Goal: Book appointment/travel/reservation

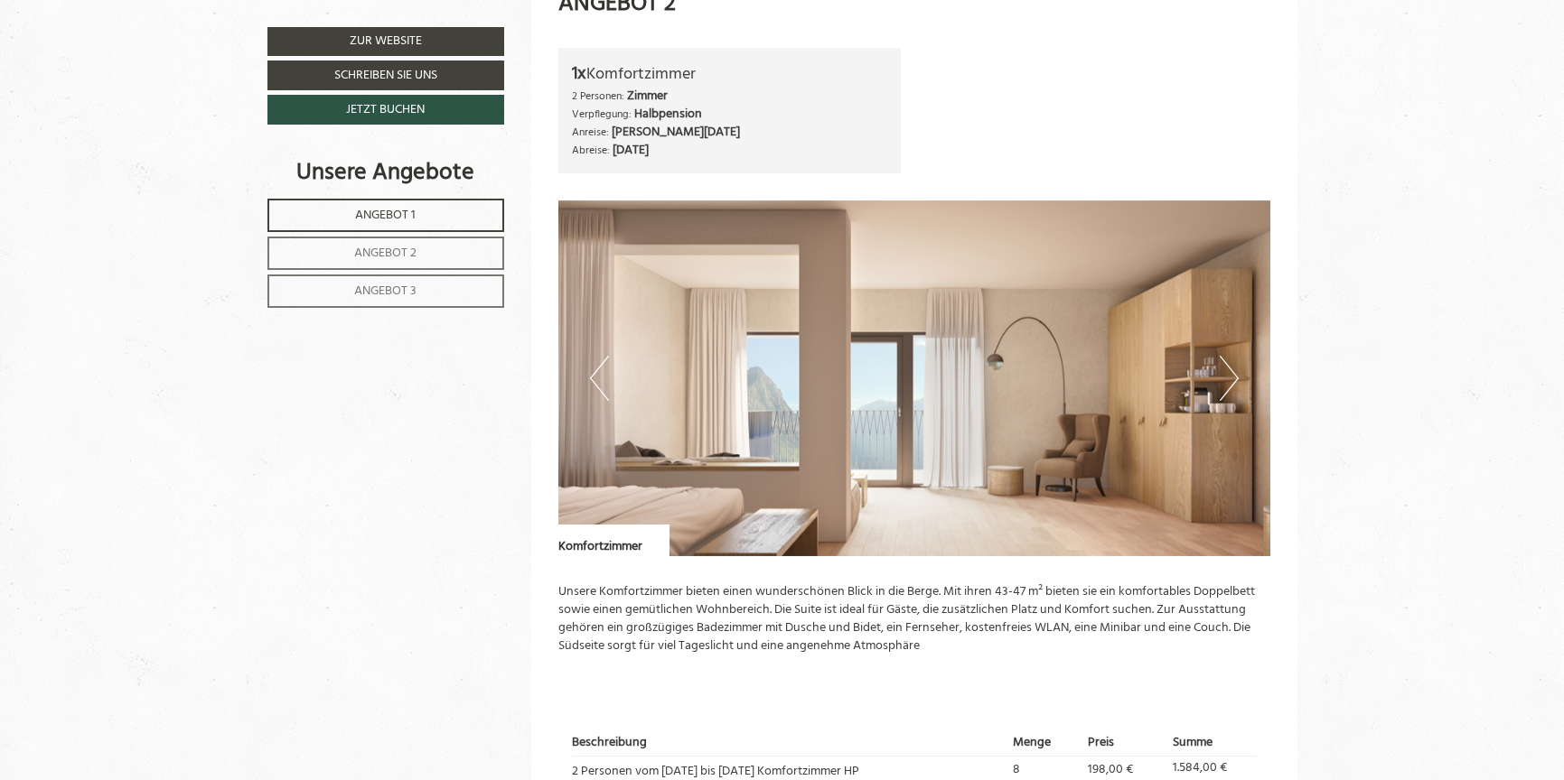
scroll to position [1803, 0]
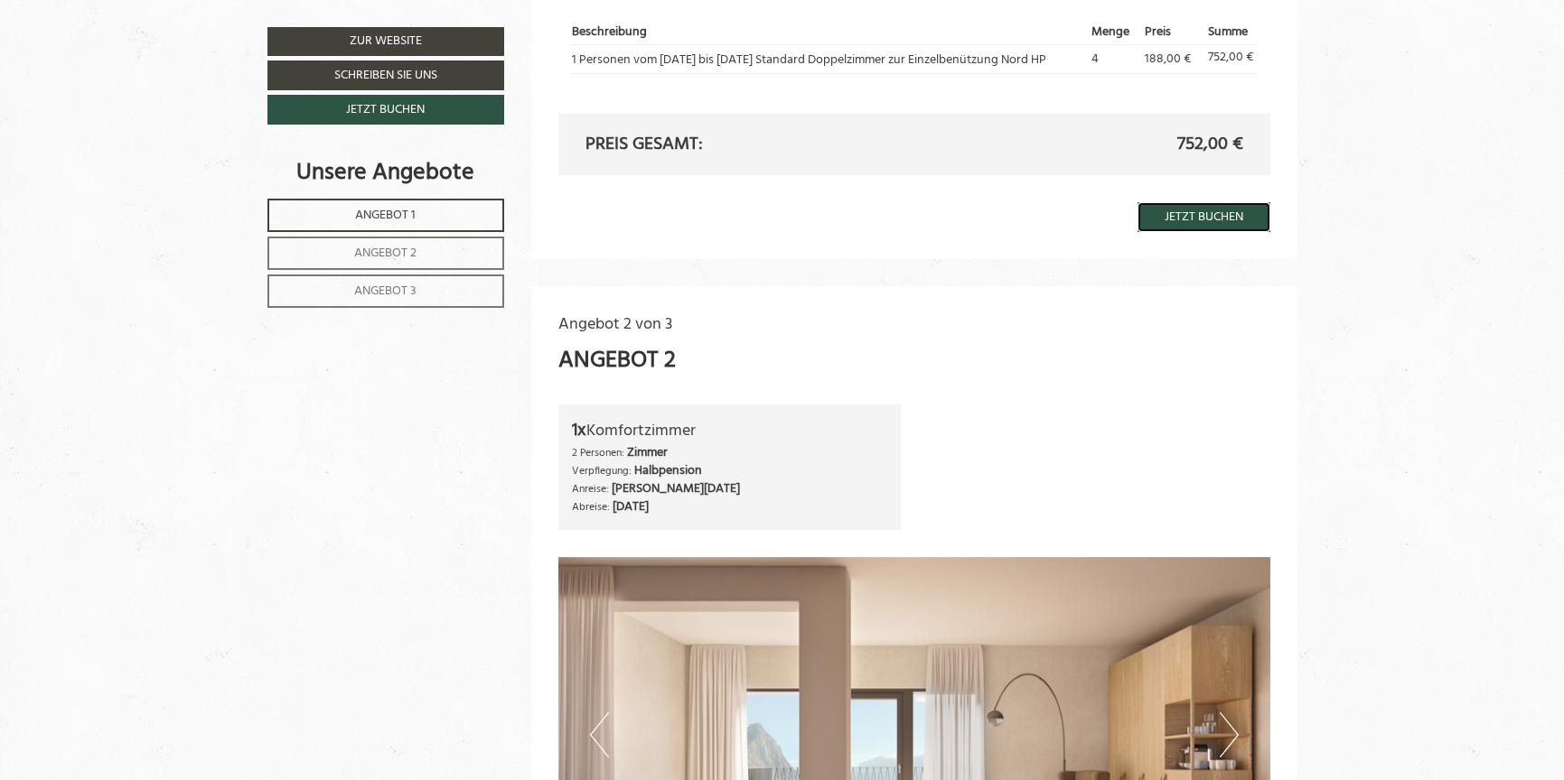
click at [1206, 219] on link "Jetzt buchen" at bounding box center [1203, 217] width 133 height 30
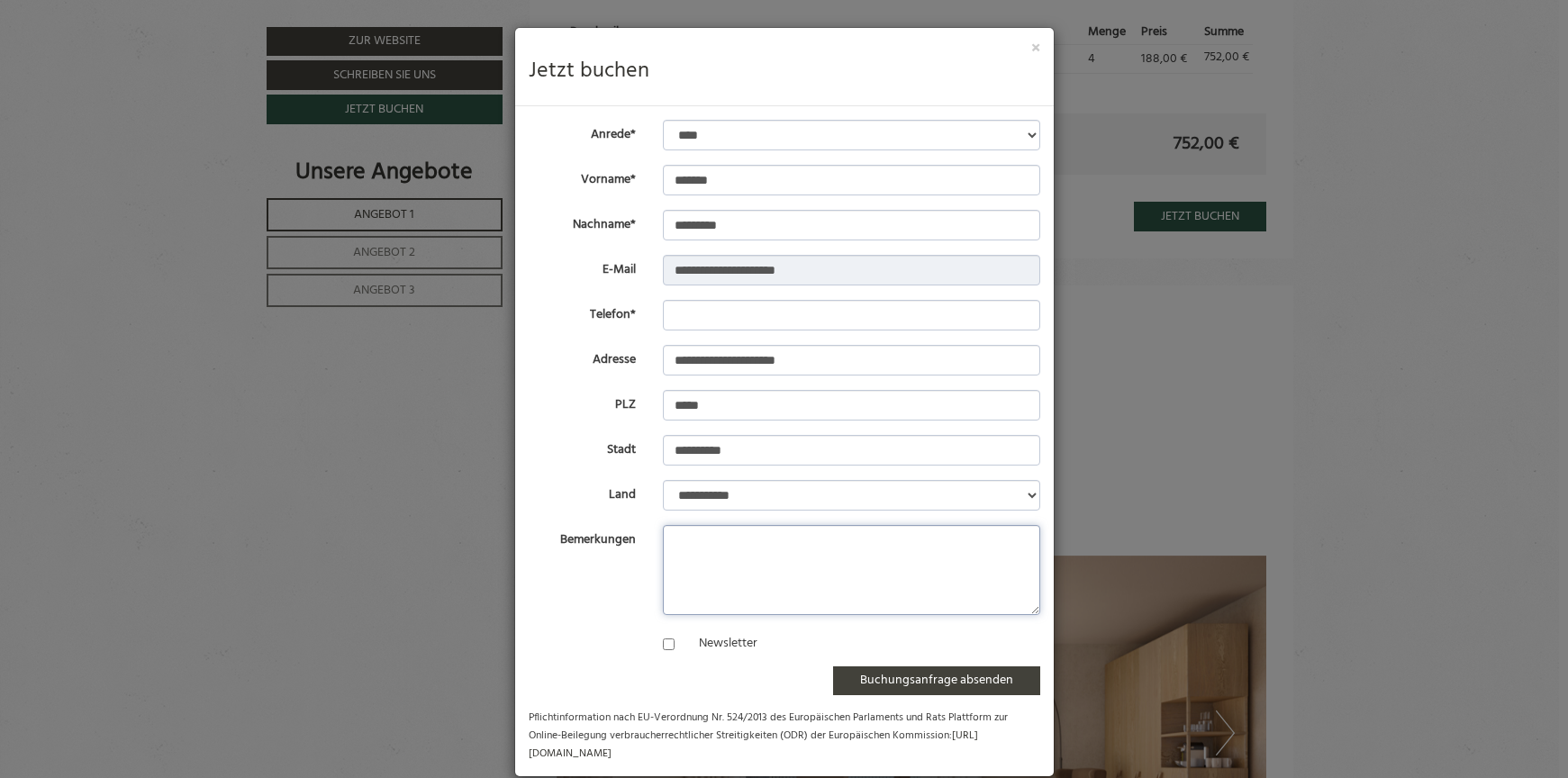
click at [703, 536] on textarea "Bemerkungen" at bounding box center [851, 571] width 378 height 90
type textarea "**********"
drag, startPoint x: 876, startPoint y: 42, endPoint x: 3014, endPoint y: 206, distance: 2144.3
click at [787, 312] on input "Telefon*" at bounding box center [851, 315] width 378 height 31
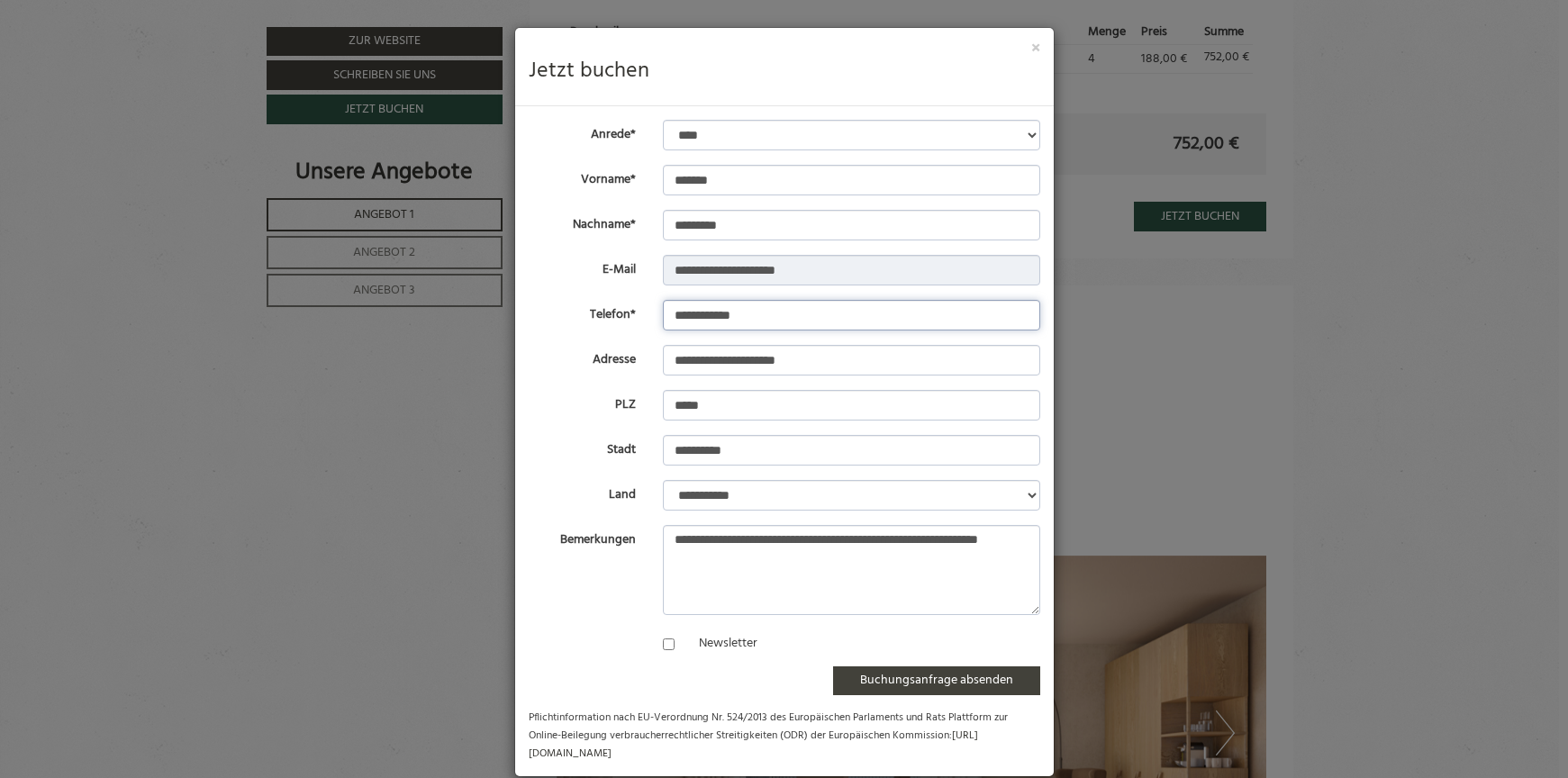
type input "**********"
click at [788, 125] on select "**********" at bounding box center [851, 135] width 378 height 31
click at [663, 120] on select "**********" at bounding box center [851, 135] width 378 height 31
click at [951, 676] on button "Buchungsanfrage absenden" at bounding box center [937, 680] width 207 height 29
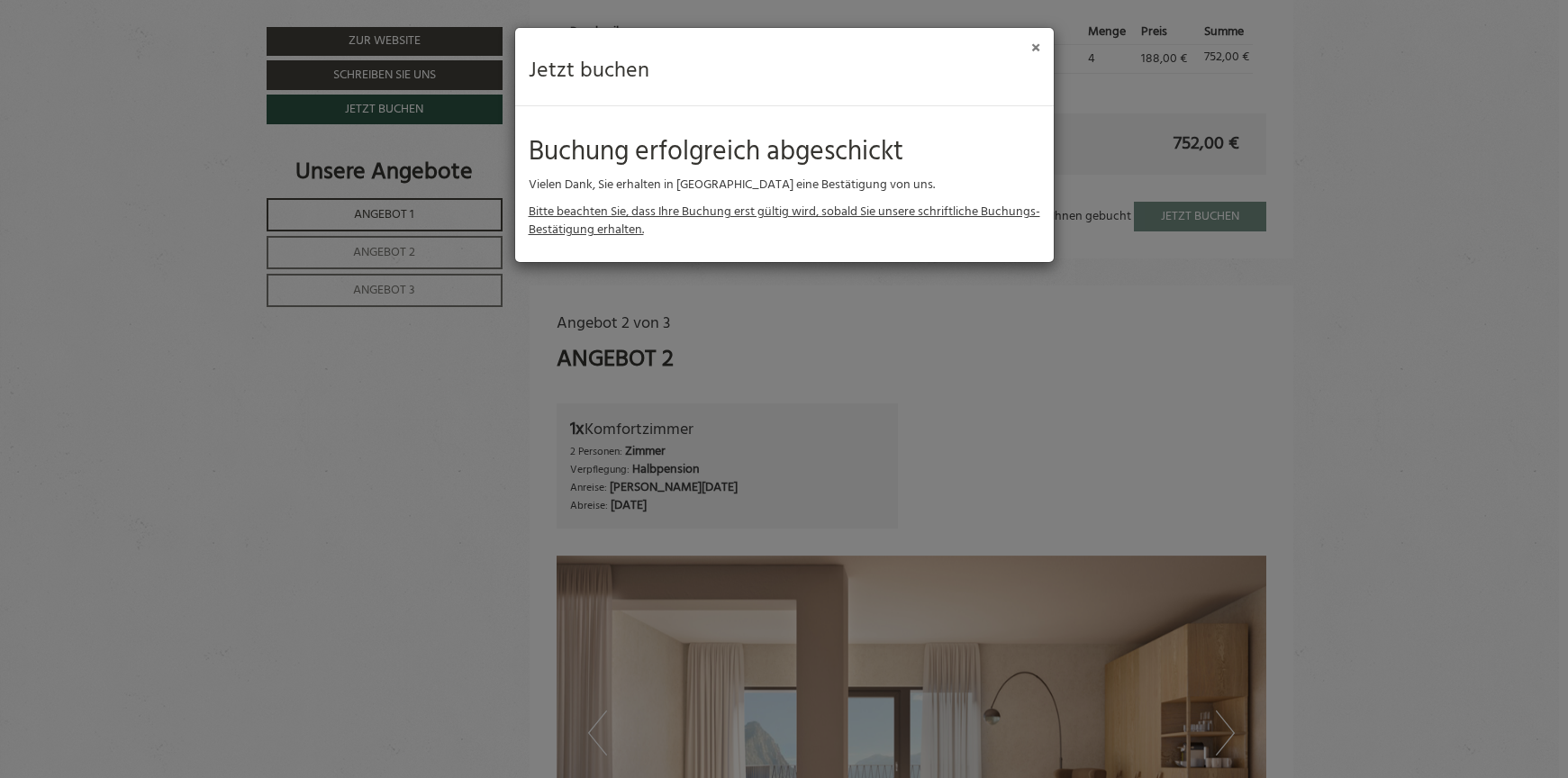
click at [1036, 42] on button "×" at bounding box center [1035, 49] width 9 height 19
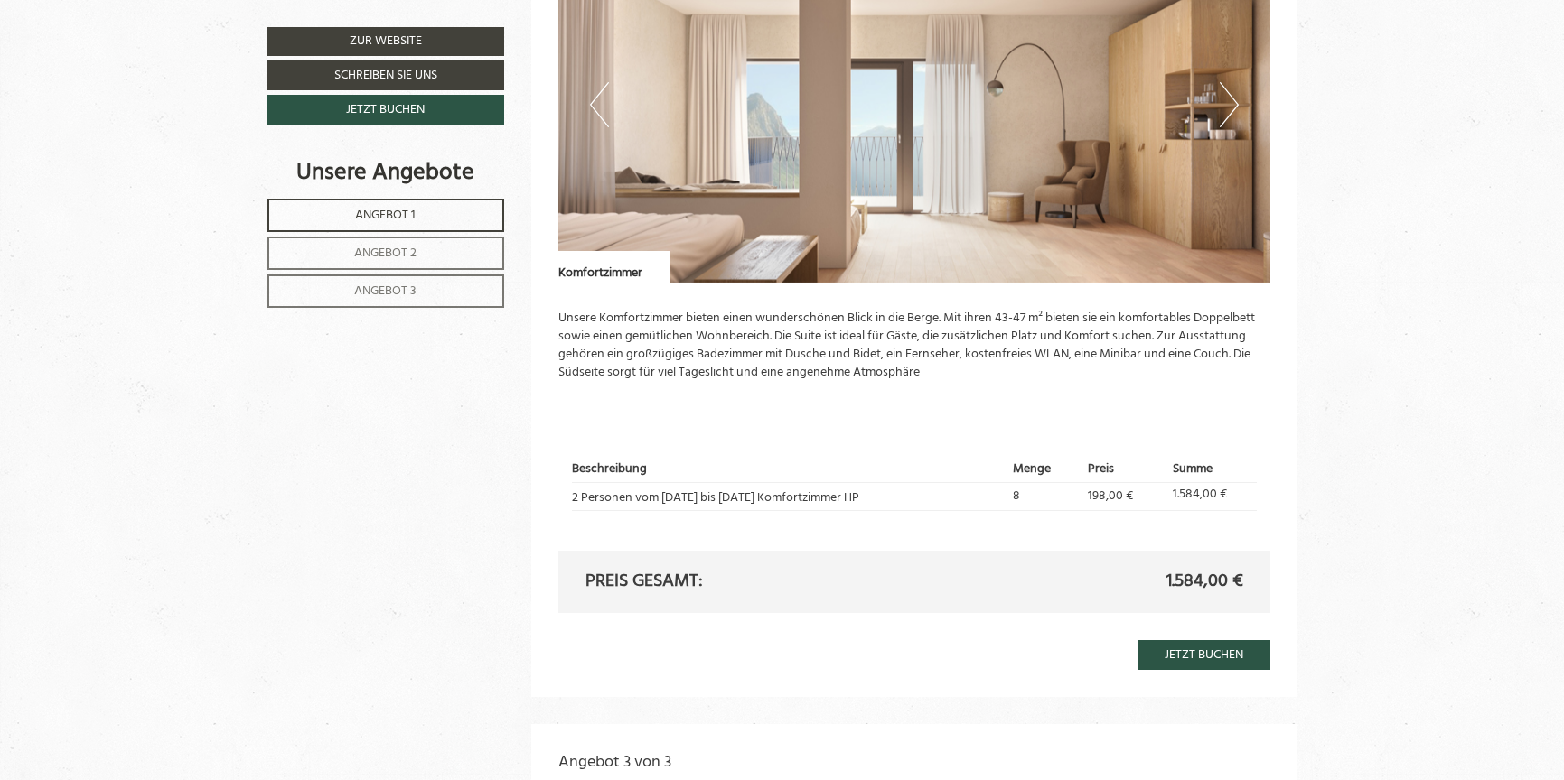
scroll to position [2435, 0]
click at [1213, 655] on link "Jetzt buchen" at bounding box center [1203, 654] width 133 height 30
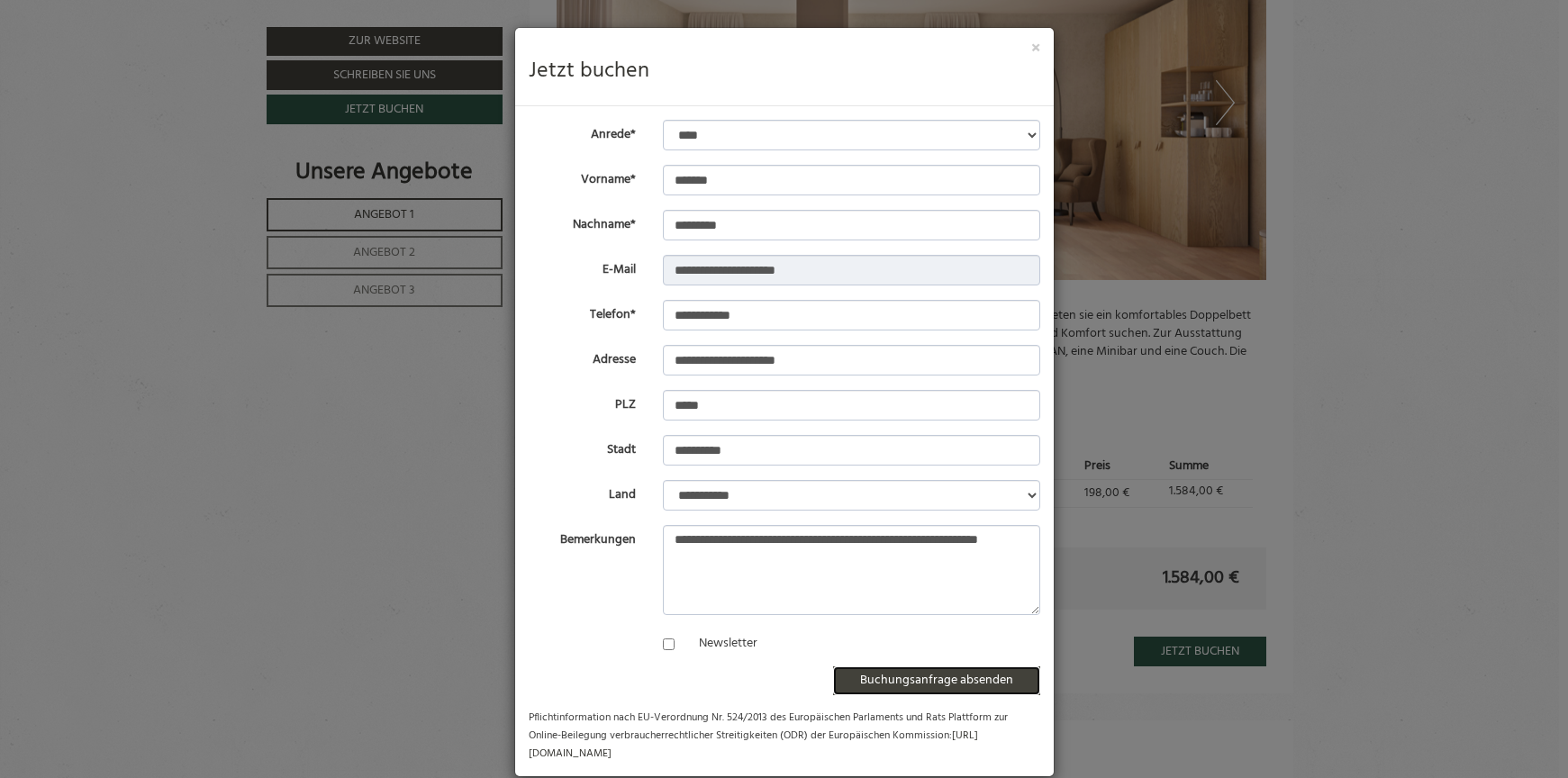
click at [953, 679] on button "Buchungsanfrage absenden" at bounding box center [937, 680] width 207 height 29
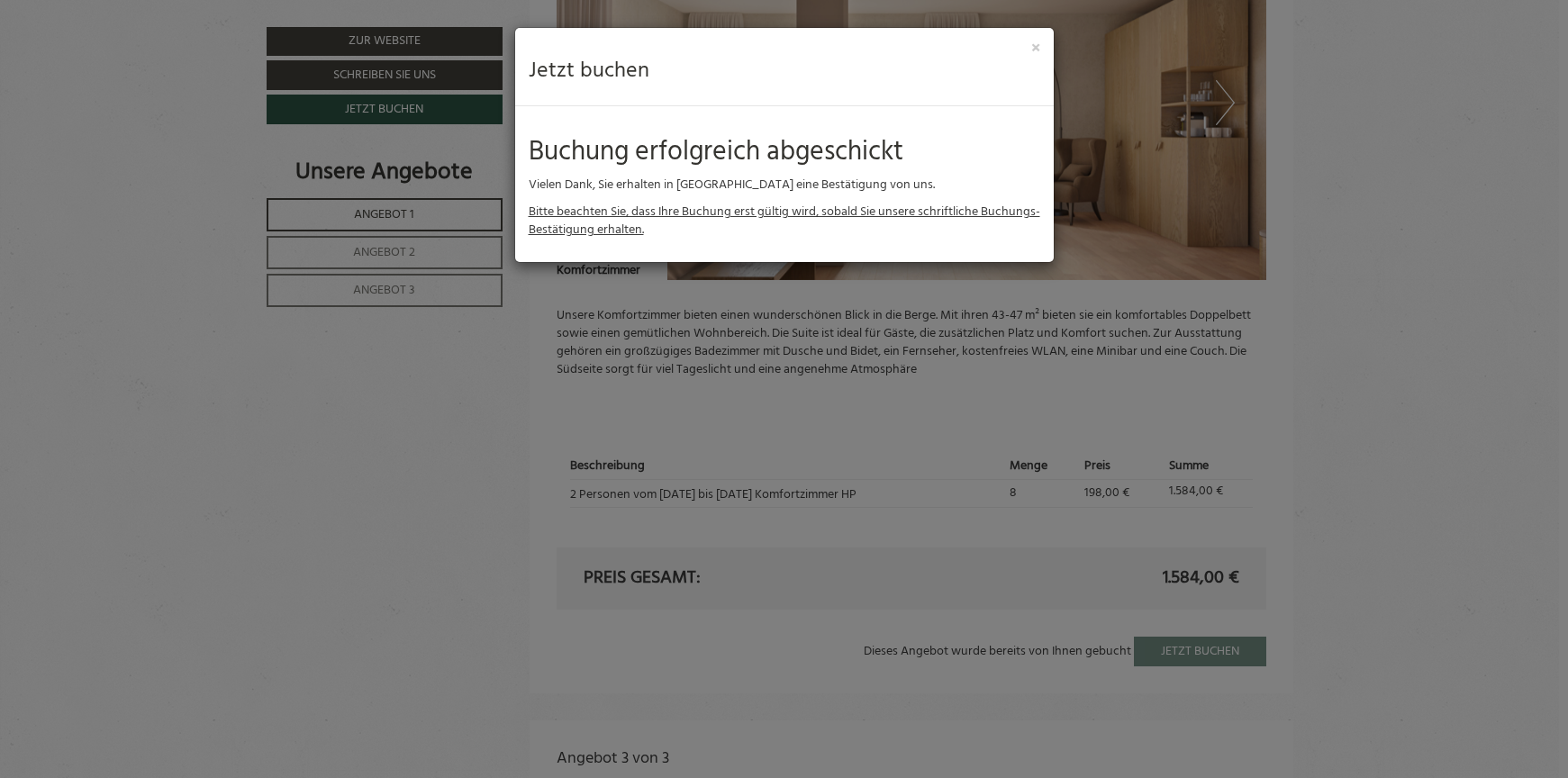
click at [1044, 53] on div "× Jetzt buchen" at bounding box center [784, 67] width 538 height 79
drag, startPoint x: 1031, startPoint y: 47, endPoint x: 1147, endPoint y: 128, distance: 141.5
click at [1034, 48] on button "×" at bounding box center [1035, 49] width 9 height 19
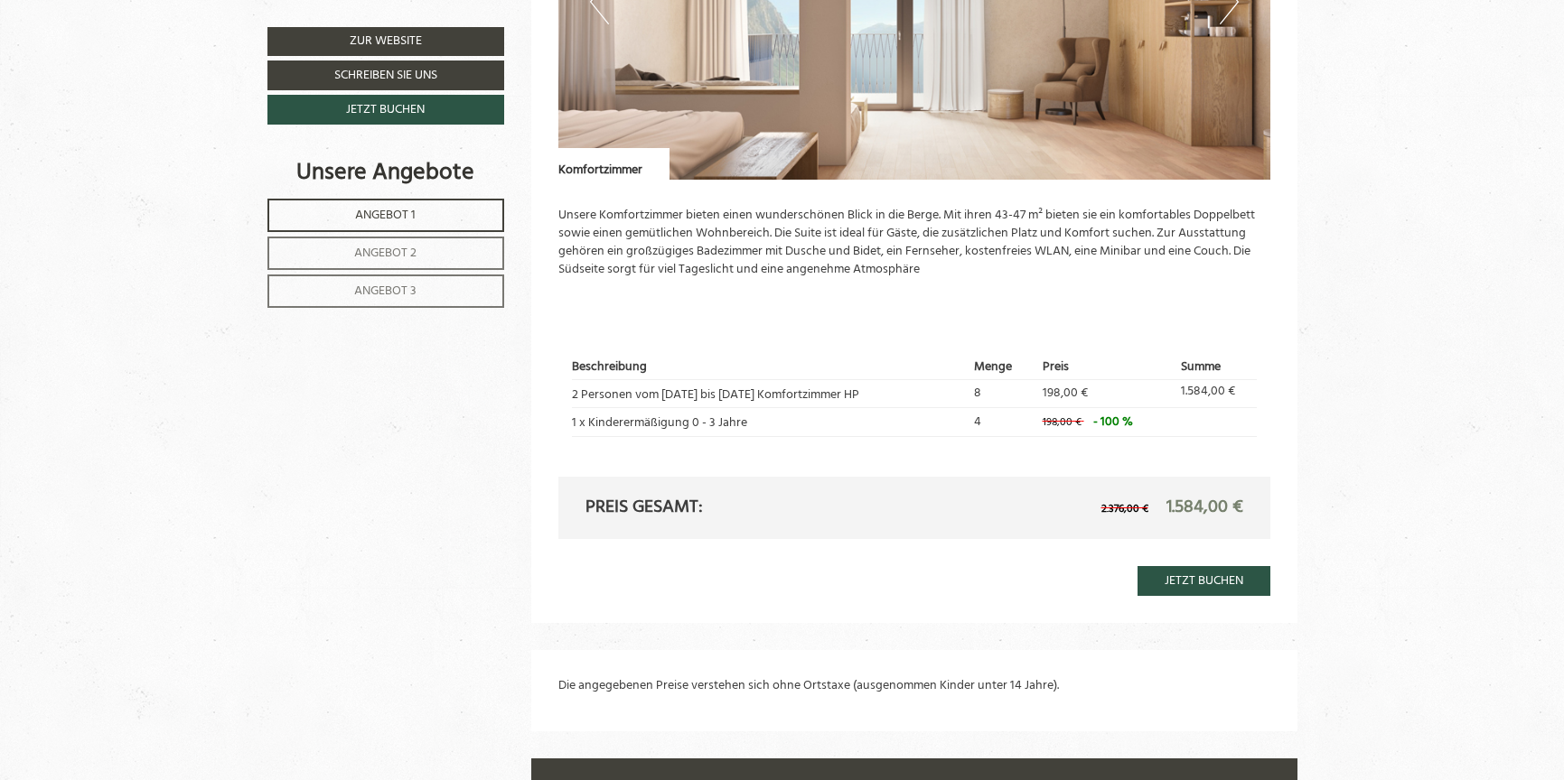
scroll to position [3610, 0]
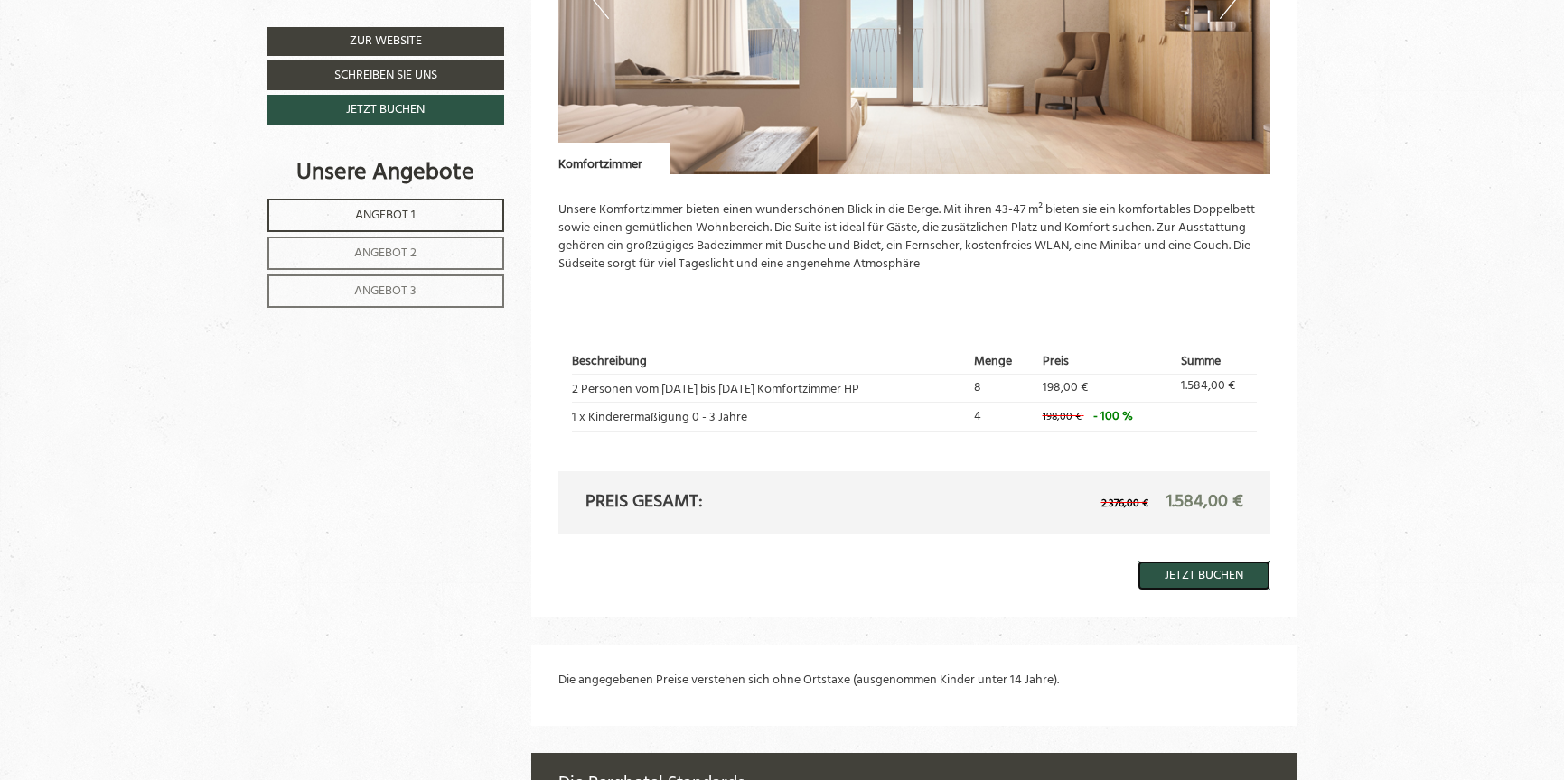
click at [1189, 575] on link "Jetzt buchen" at bounding box center [1203, 576] width 133 height 30
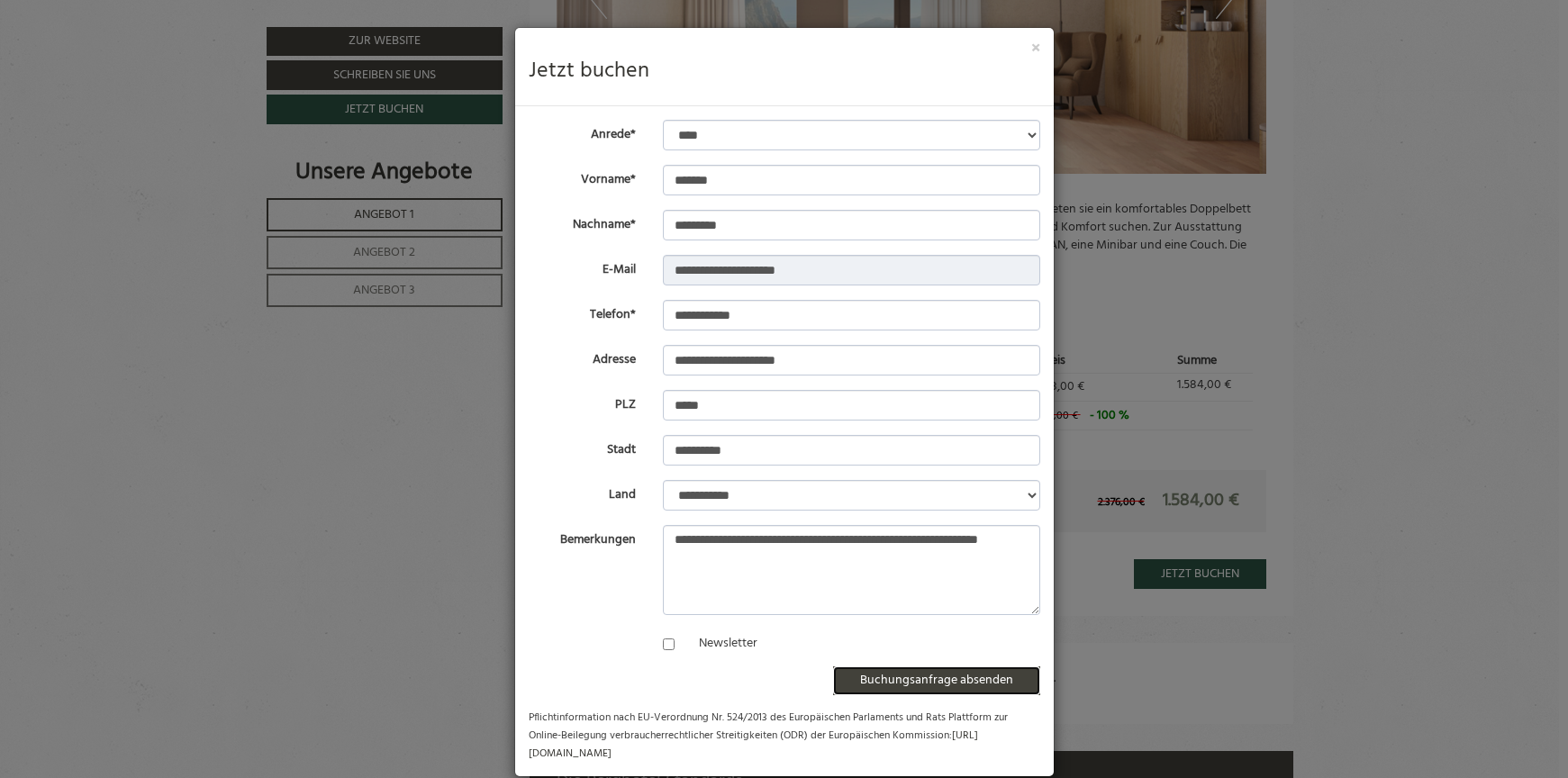
click at [946, 682] on button "Buchungsanfrage absenden" at bounding box center [937, 680] width 207 height 29
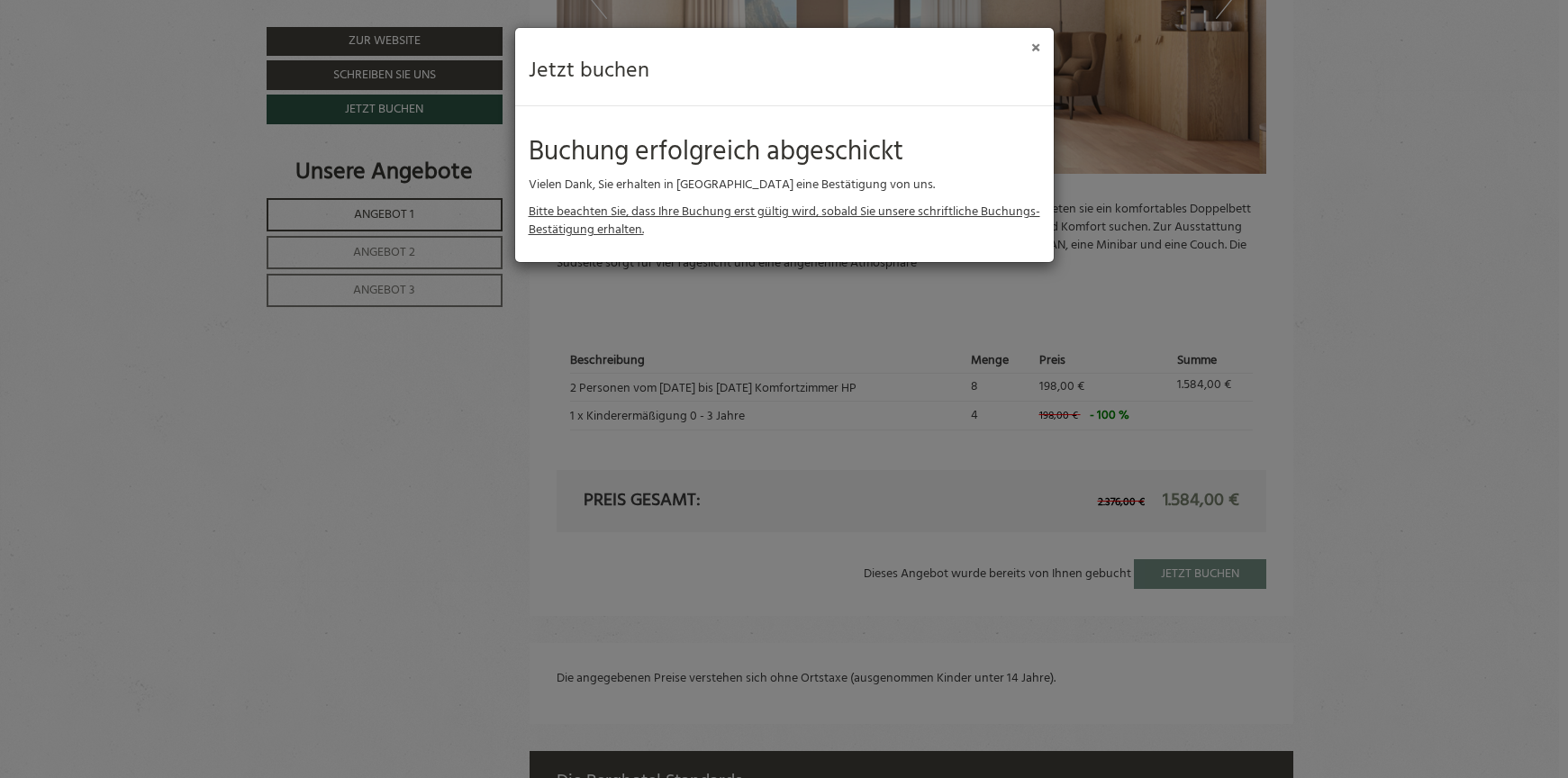
drag, startPoint x: 1036, startPoint y: 45, endPoint x: 1047, endPoint y: 159, distance: 114.5
click at [1035, 45] on button "×" at bounding box center [1035, 49] width 9 height 19
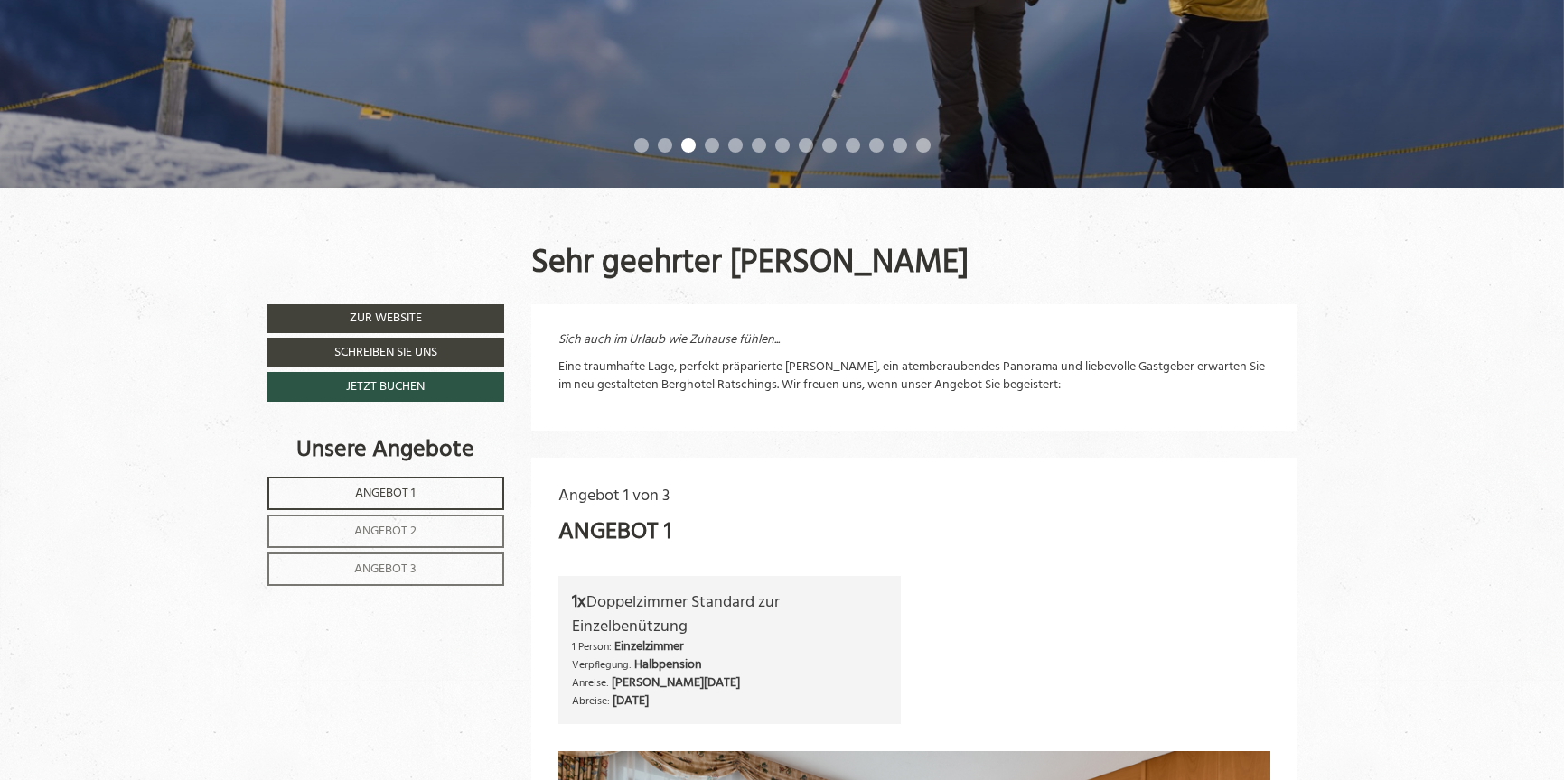
scroll to position [538, 0]
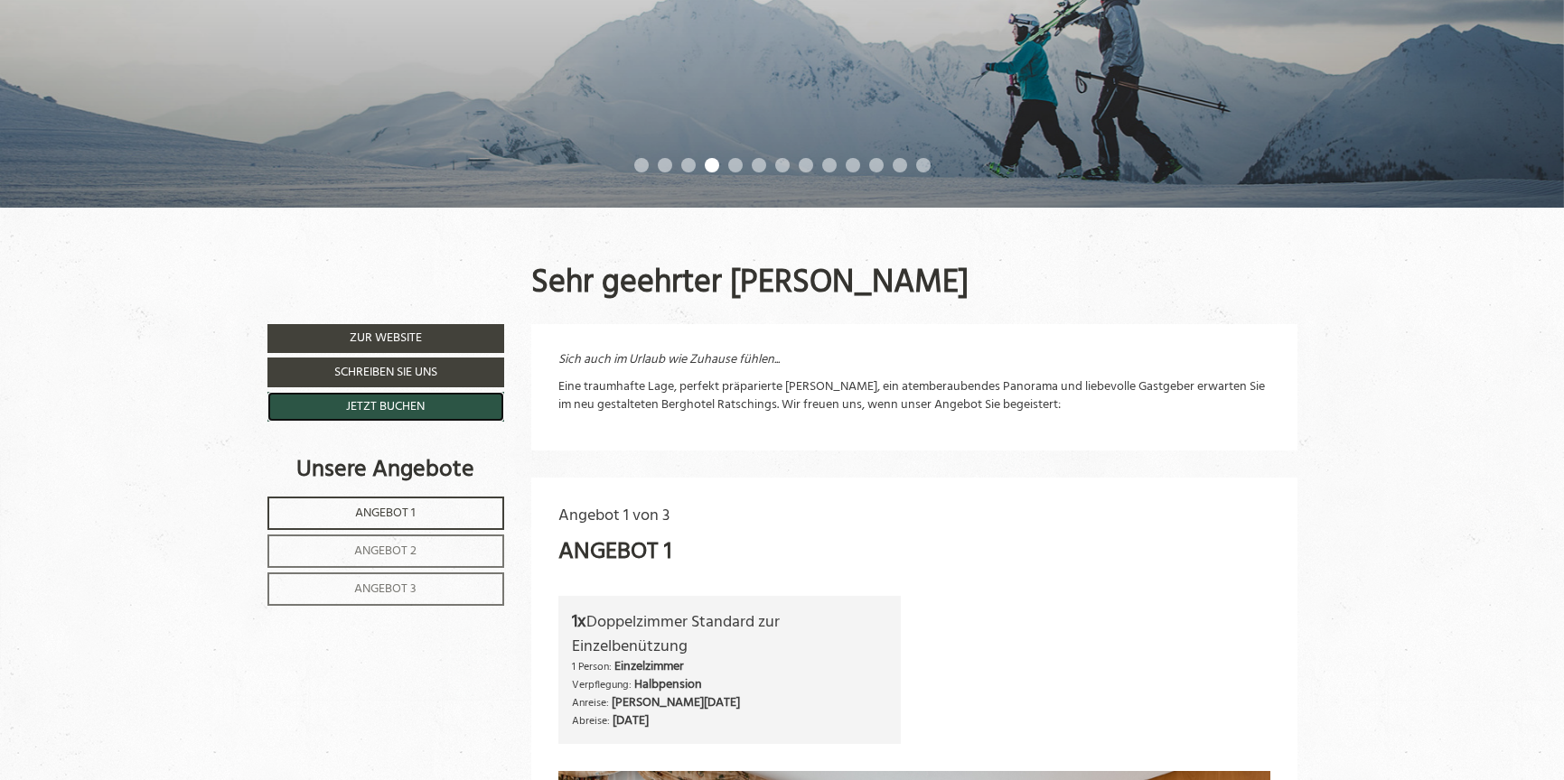
click at [414, 409] on link "Jetzt buchen" at bounding box center [386, 407] width 238 height 30
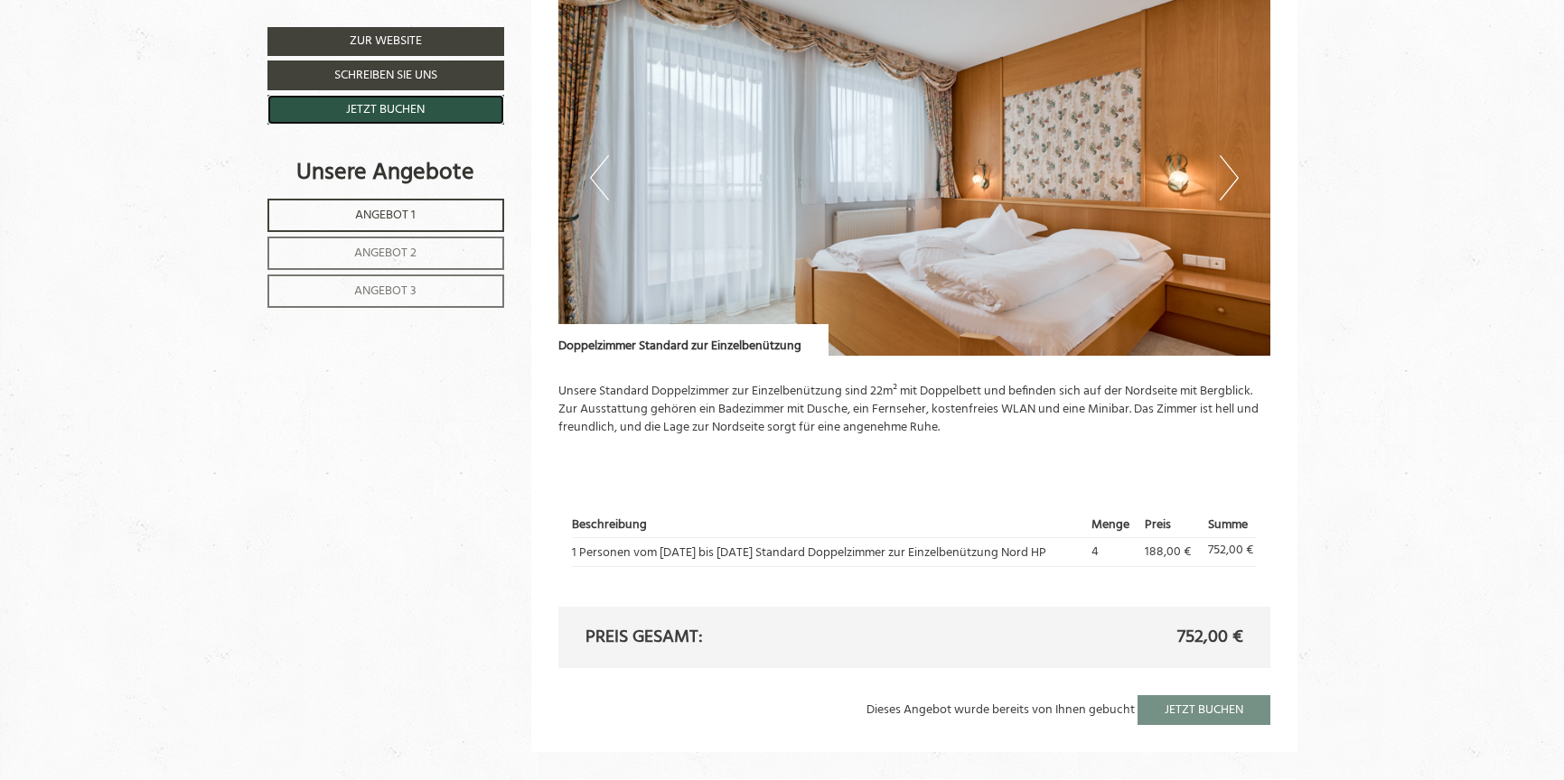
scroll to position [1485, 0]
